Goal: Navigation & Orientation: Go to known website

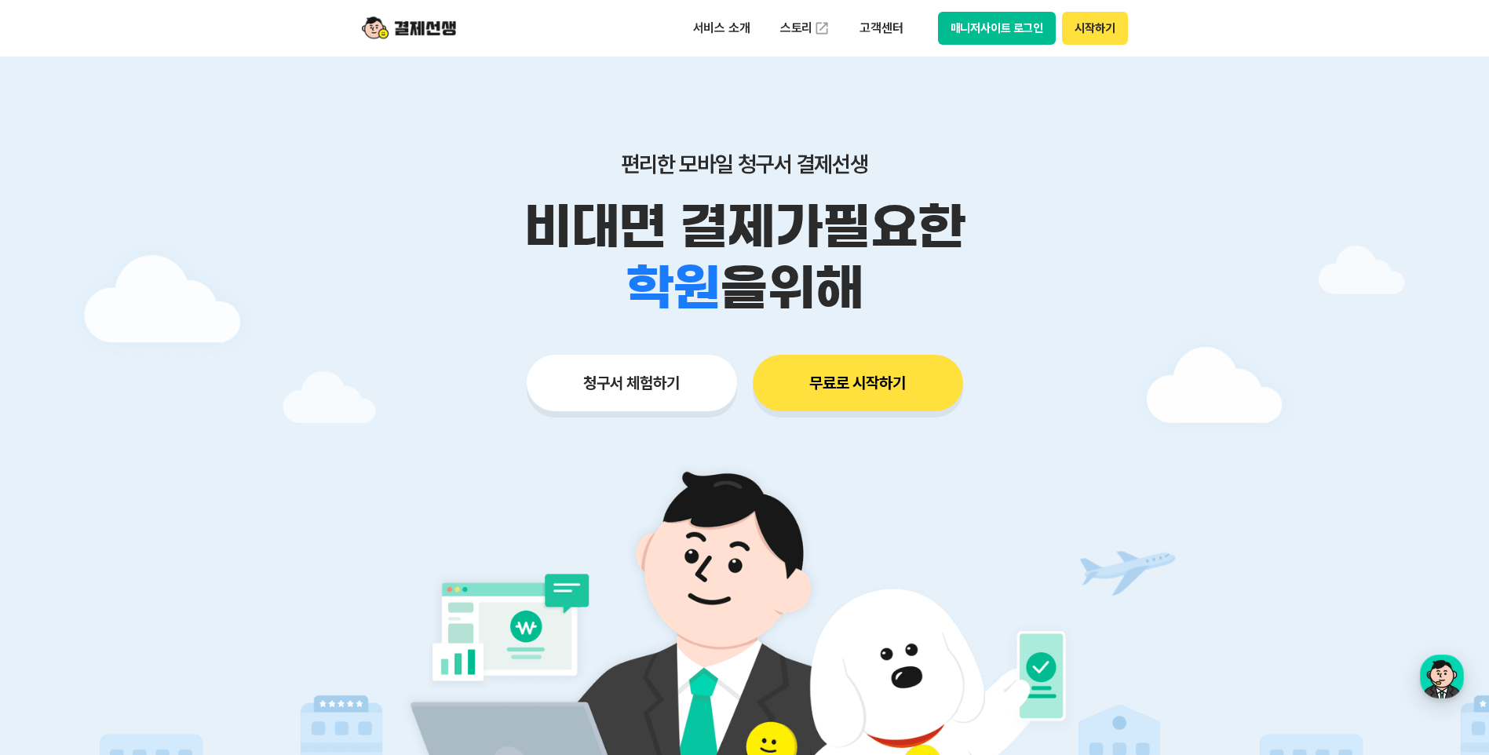
click at [1015, 31] on button "매니저사이트 로그인" at bounding box center [997, 28] width 119 height 33
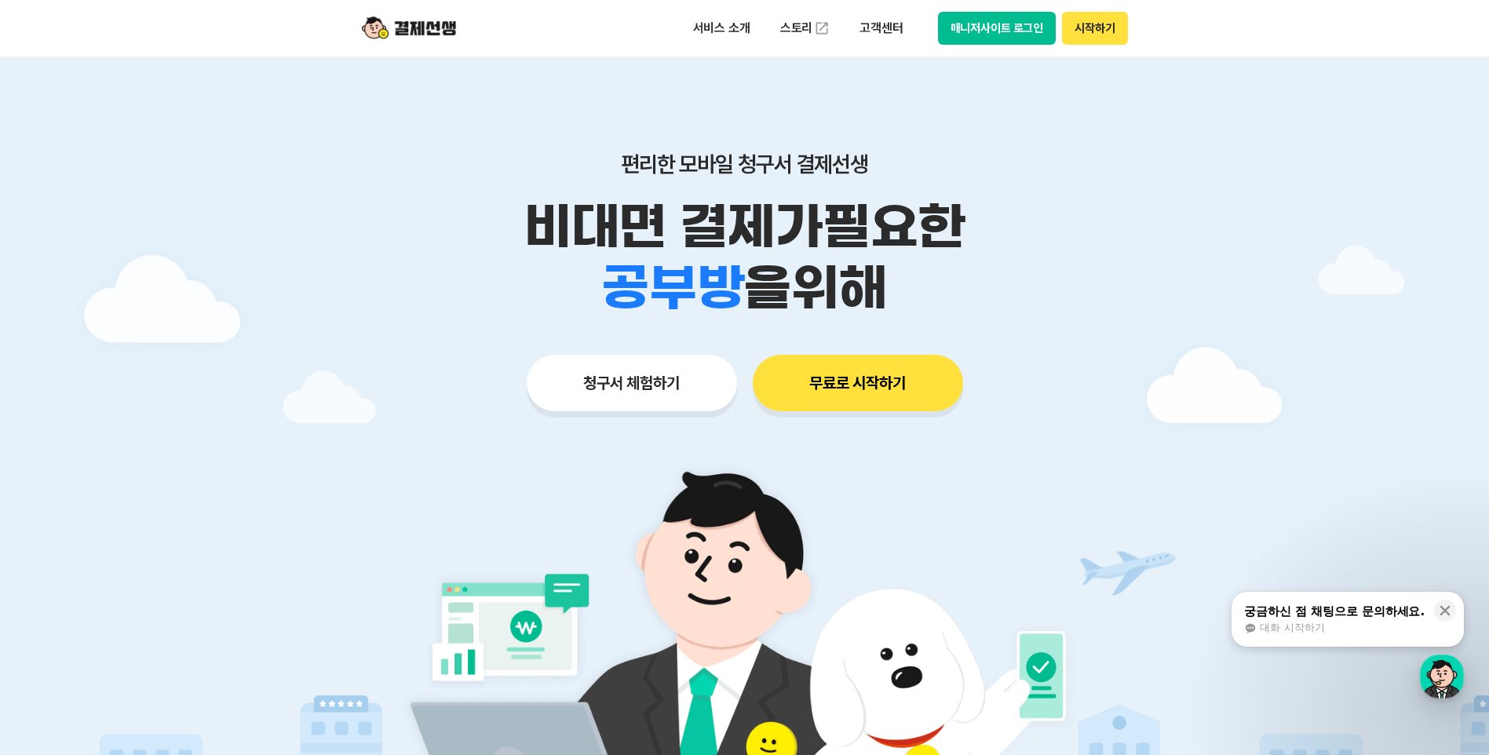
click at [983, 31] on button "매니저사이트 로그인" at bounding box center [997, 28] width 119 height 33
click at [1003, 27] on button "매니저사이트 로그인" at bounding box center [997, 28] width 119 height 33
click at [972, 27] on button "매니저사이트 로그인" at bounding box center [997, 28] width 119 height 33
